Goal: Check status: Check status

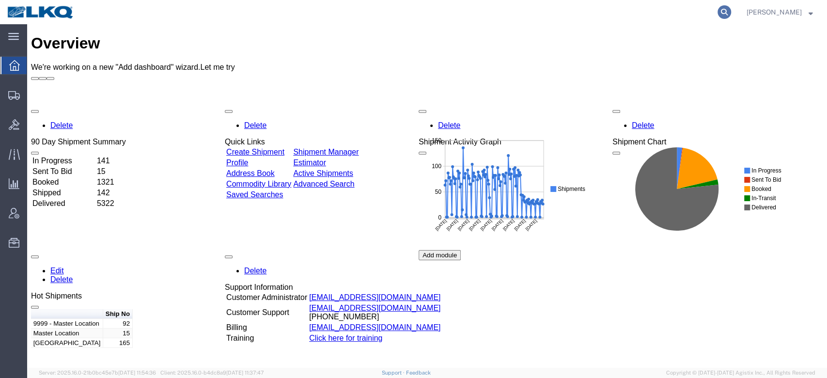
click at [731, 14] on icon at bounding box center [725, 12] width 14 height 14
paste input "56462440"
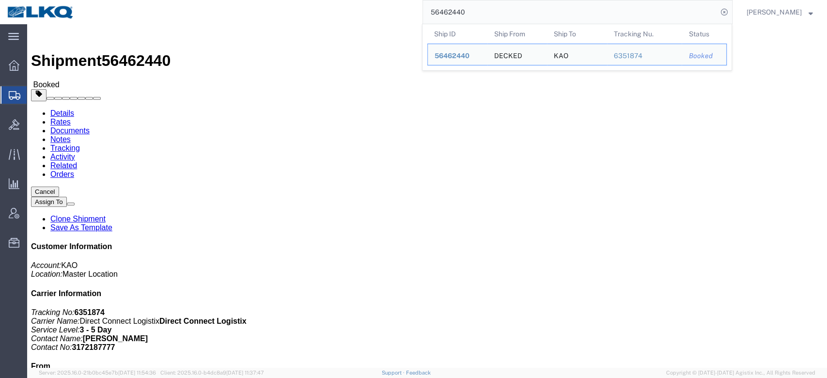
click link "Notes"
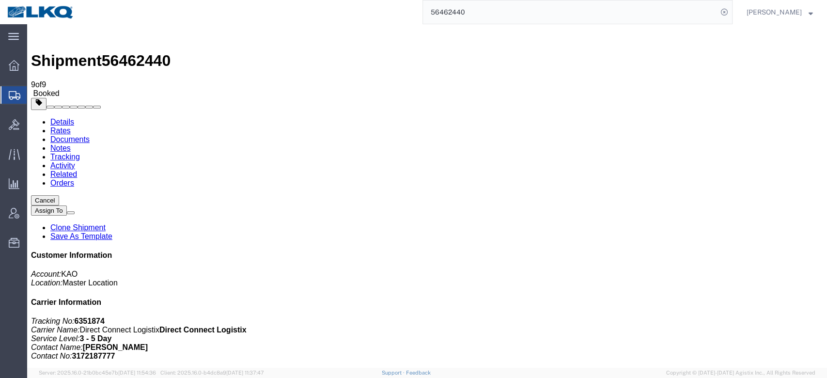
click at [71, 126] on link "Rates" at bounding box center [60, 130] width 20 height 8
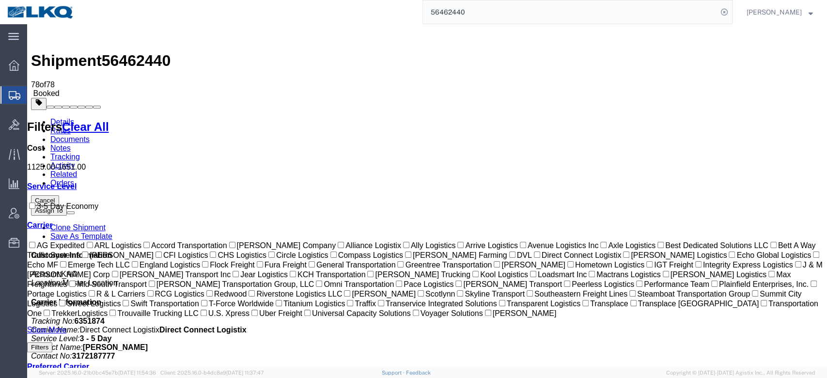
click at [477, 6] on input "56462440" at bounding box center [570, 11] width 295 height 23
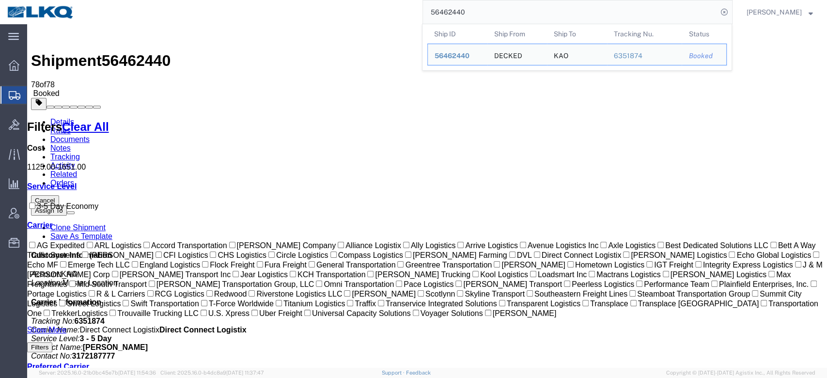
click at [477, 6] on input "56462440" at bounding box center [570, 11] width 295 height 23
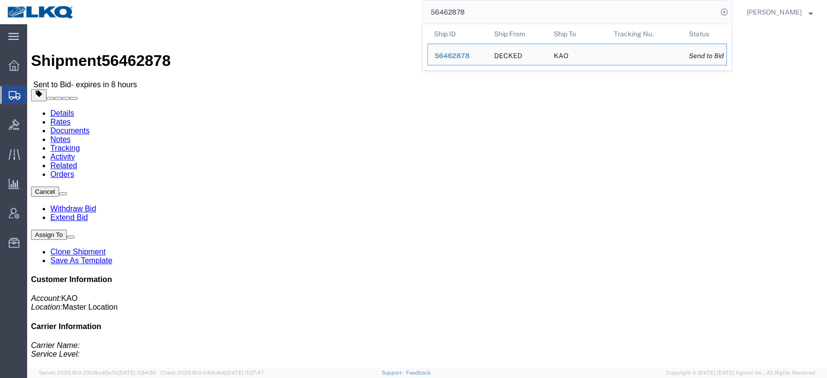
click link "Rates"
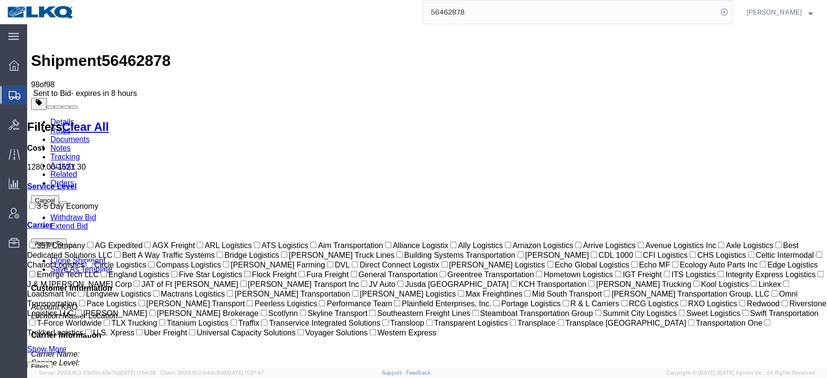
click at [471, 4] on input "56462878" at bounding box center [570, 11] width 295 height 23
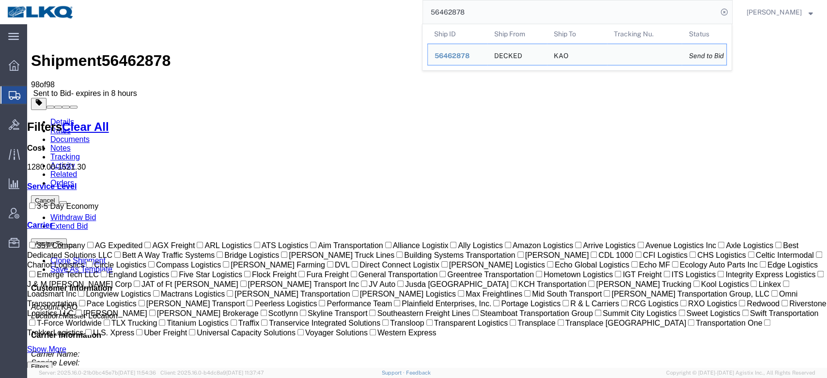
click at [471, 4] on input "56462878" at bounding box center [570, 11] width 295 height 23
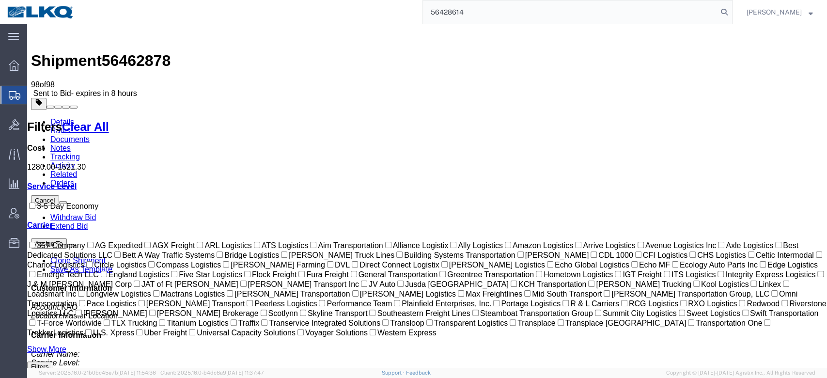
type input "56428614"
